Goal: Task Accomplishment & Management: Manage account settings

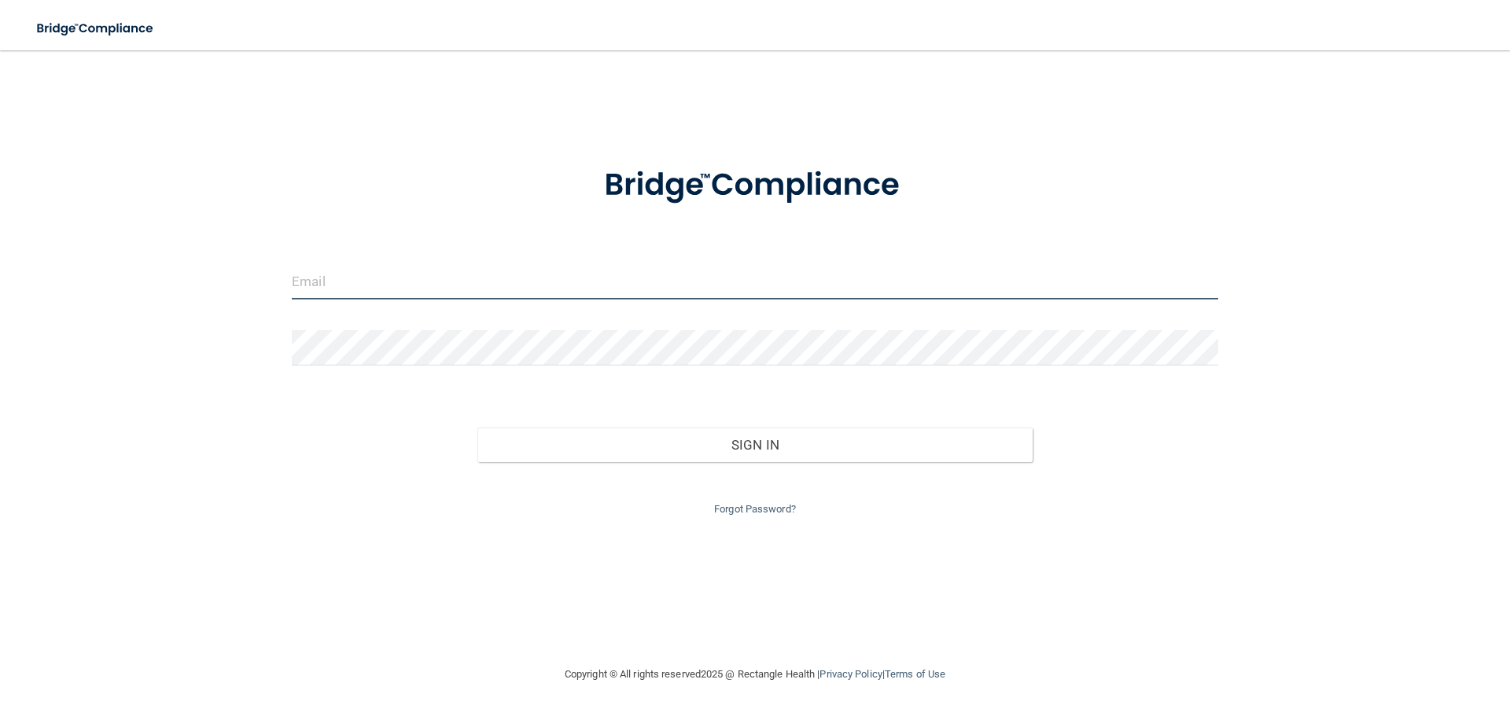
click at [377, 271] on input "email" at bounding box center [755, 281] width 926 height 35
type input "[EMAIL_ADDRESS][DOMAIN_NAME]"
click at [343, 292] on input "email" at bounding box center [755, 281] width 926 height 35
type input "[EMAIL_ADDRESS][DOMAIN_NAME]"
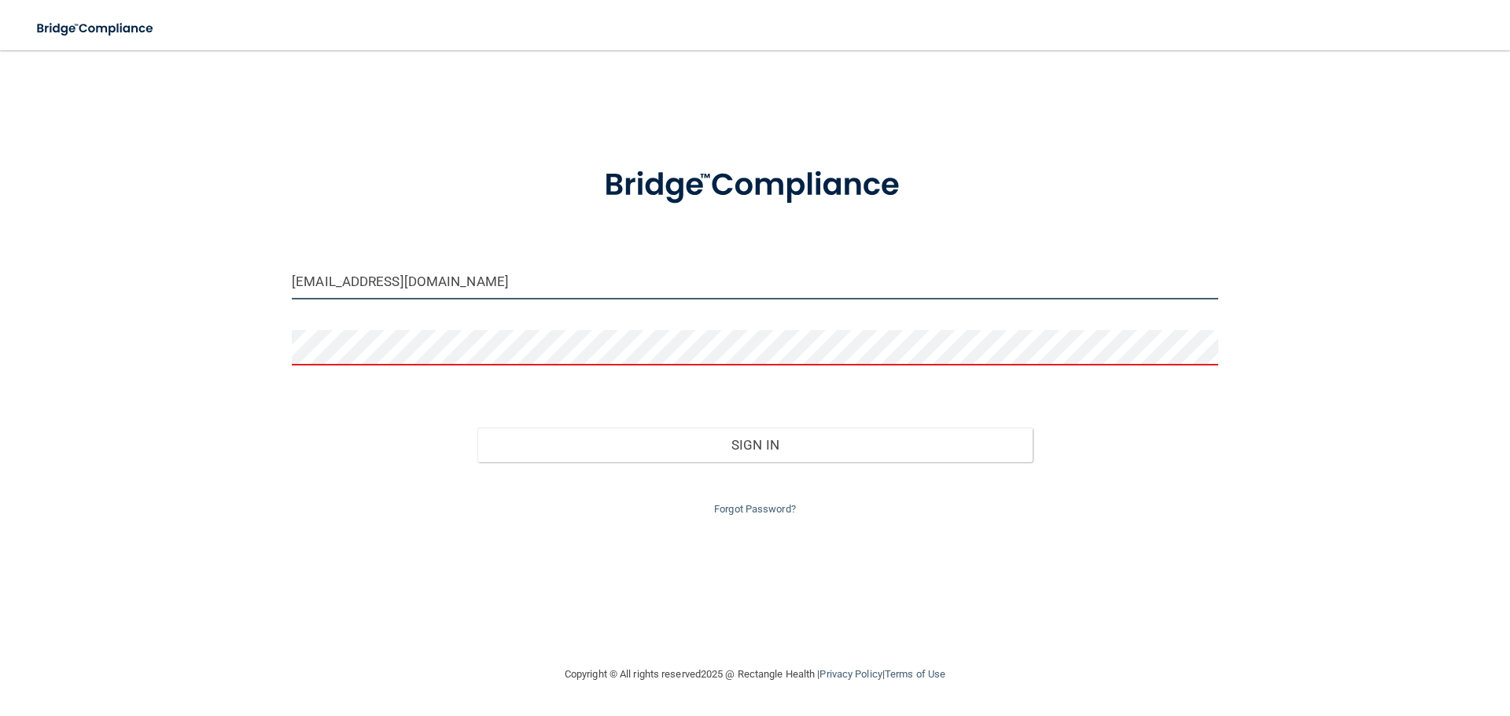
drag, startPoint x: 460, startPoint y: 282, endPoint x: 238, endPoint y: 260, distance: 222.8
click at [238, 260] on div "nicollewarn@yahoo.com Invalid email/password. You don't have permission to acce…" at bounding box center [754, 358] width 1447 height 584
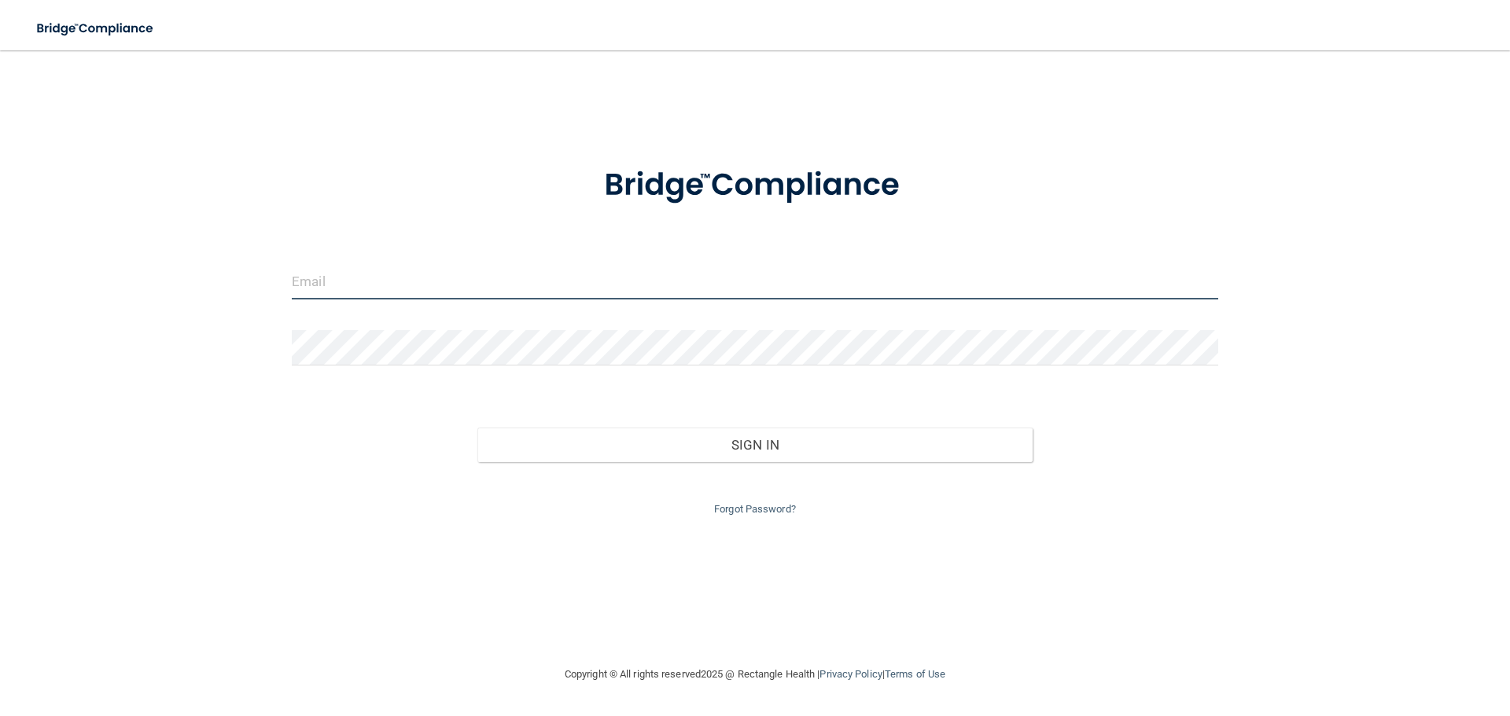
click at [342, 287] on input "email" at bounding box center [755, 281] width 926 height 35
type input "[EMAIL_ADDRESS][DOMAIN_NAME]"
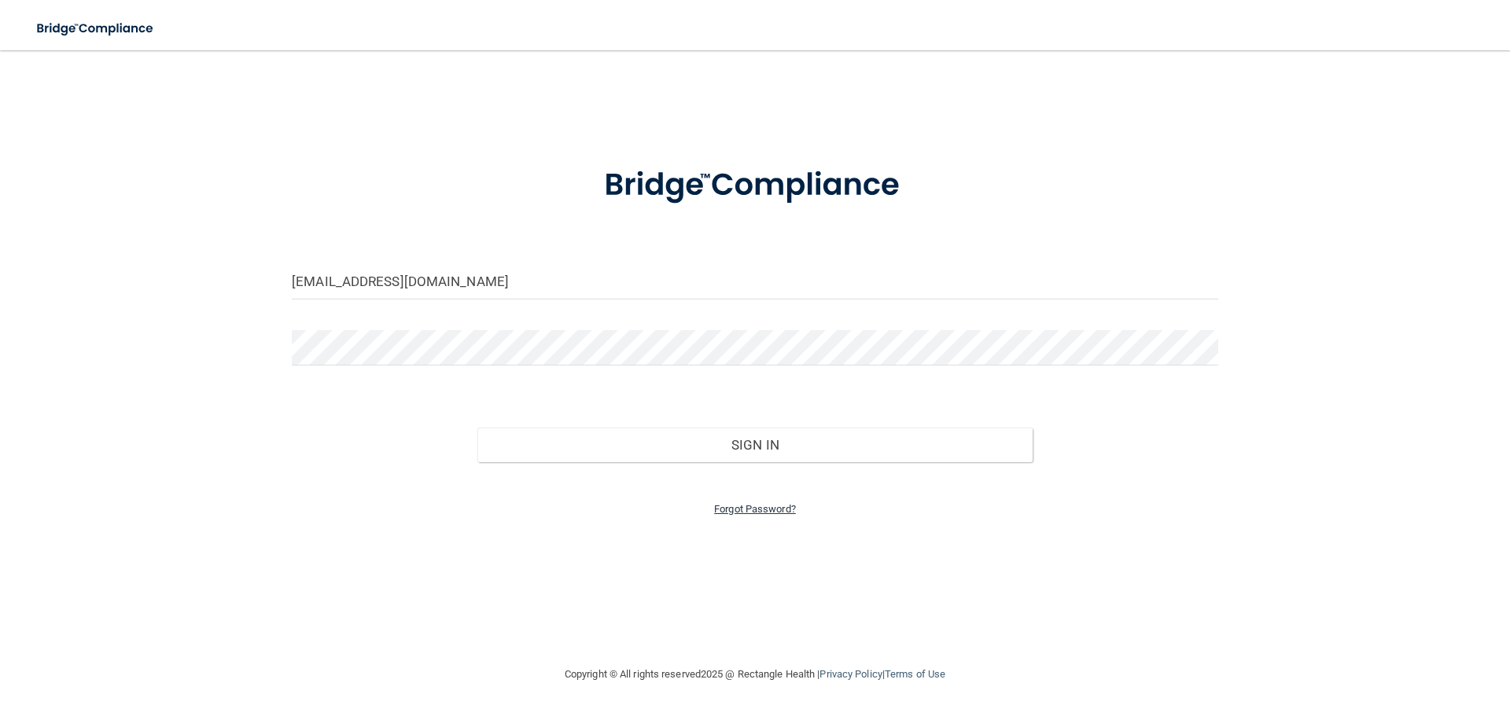
click at [771, 506] on link "Forgot Password?" at bounding box center [755, 509] width 82 height 12
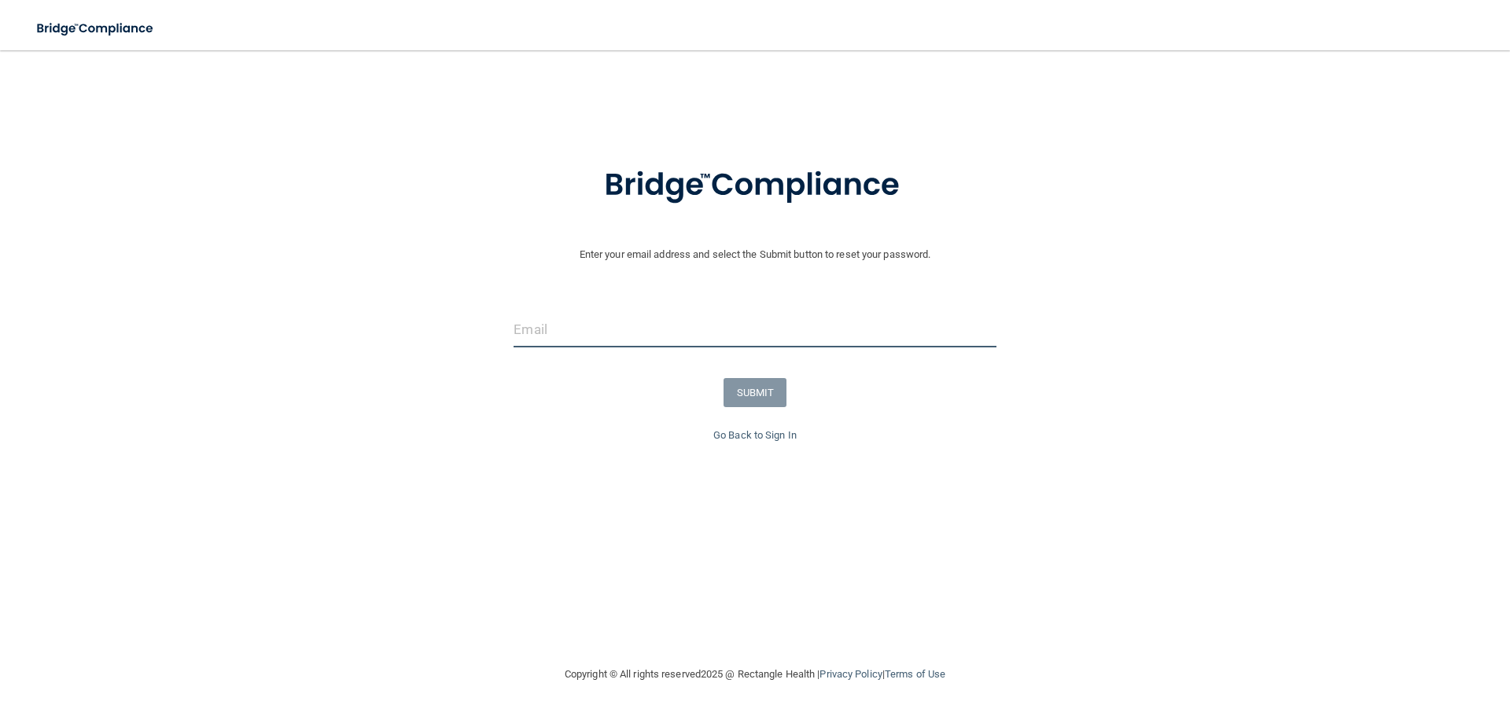
click at [634, 335] on input "email" at bounding box center [755, 329] width 482 height 35
type input "[EMAIL_ADDRESS][DOMAIN_NAME]"
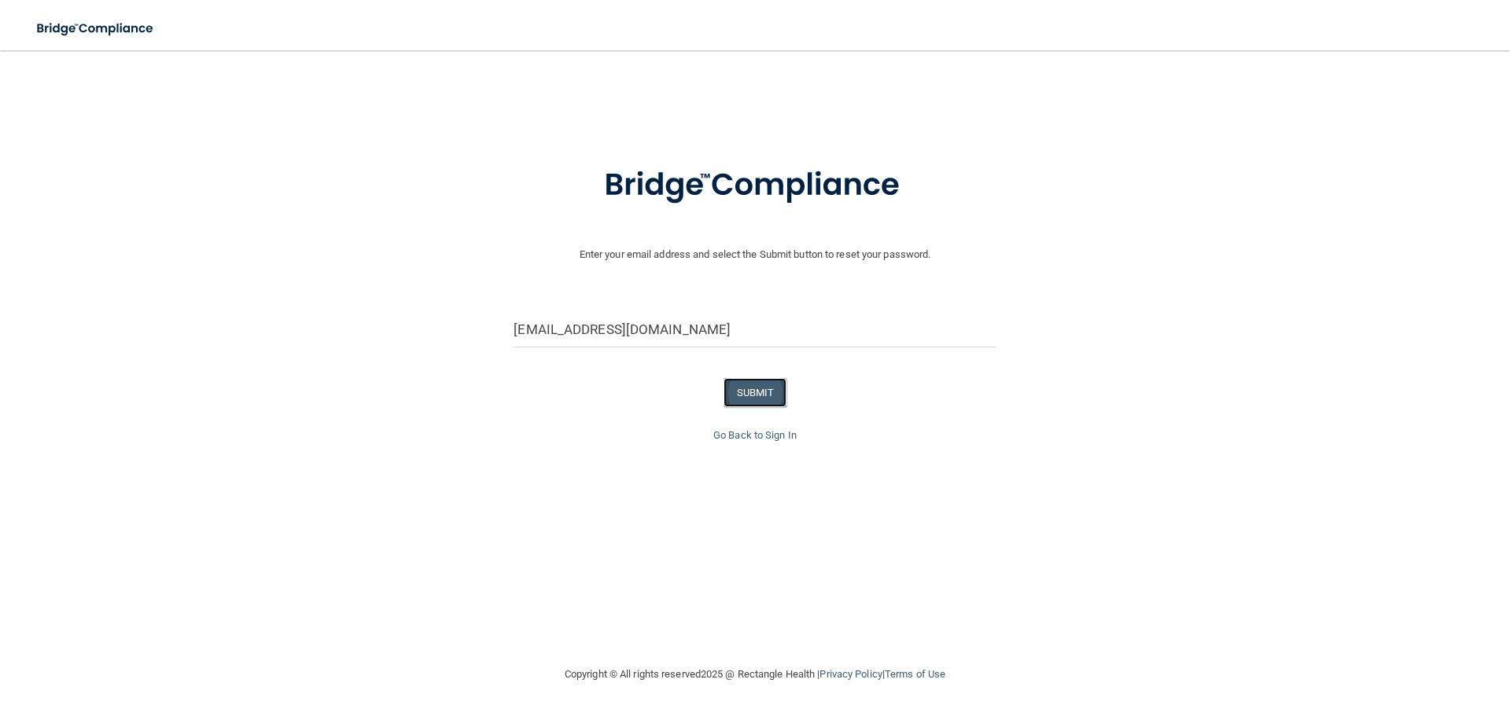
click at [738, 400] on button "SUBMIT" at bounding box center [755, 392] width 64 height 29
